Goal: Task Accomplishment & Management: Manage account settings

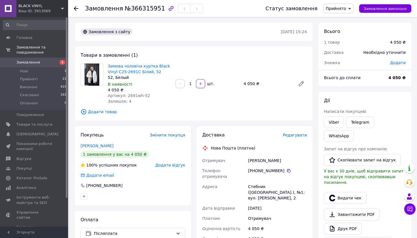
scroll to position [17, 0]
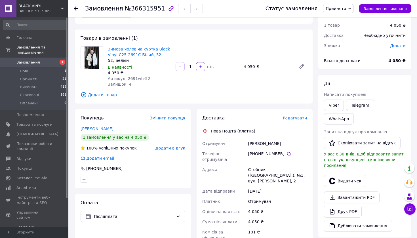
click at [77, 7] on icon at bounding box center [76, 8] width 5 height 5
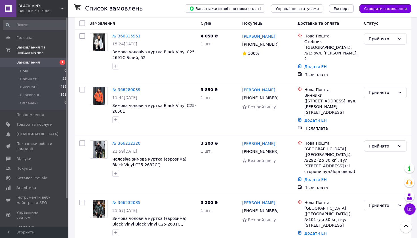
scroll to position [25, 0]
click at [131, 141] on link "№ 366232320" at bounding box center [126, 143] width 28 height 5
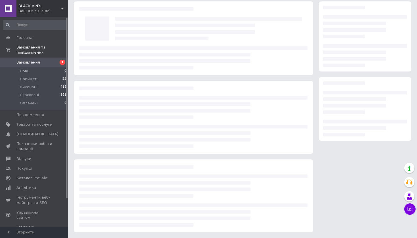
scroll to position [21, 0]
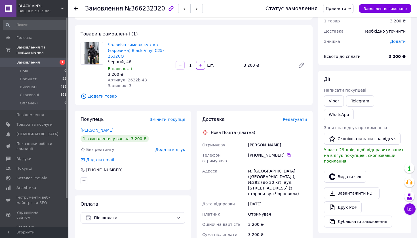
click at [77, 9] on icon at bounding box center [76, 8] width 5 height 5
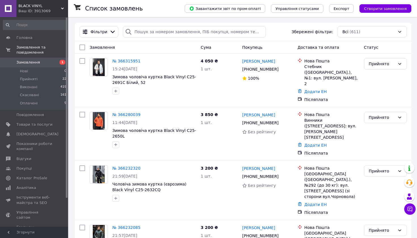
click at [53, 13] on div "Ваш ID: 3913069" at bounding box center [43, 11] width 50 height 5
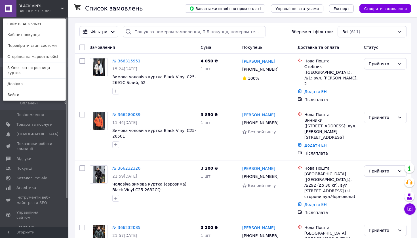
click at [54, 66] on link "S-One - опт и розница курток" at bounding box center [34, 70] width 62 height 16
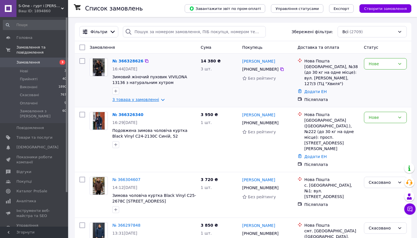
click at [159, 100] on link "3 товара у замовленні" at bounding box center [135, 99] width 47 height 5
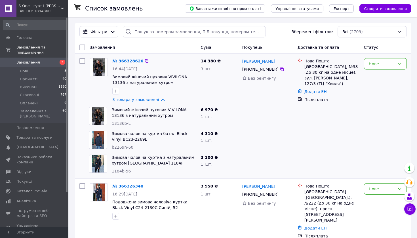
click at [128, 60] on link "№ 366328626" at bounding box center [127, 61] width 31 height 5
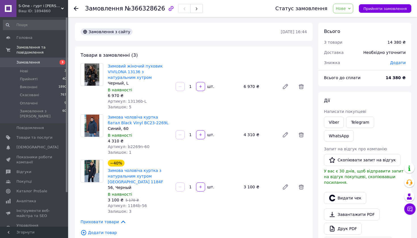
click at [78, 12] on div at bounding box center [79, 8] width 11 height 17
click at [76, 7] on use at bounding box center [76, 8] width 5 height 5
